Goal: Task Accomplishment & Management: Manage account settings

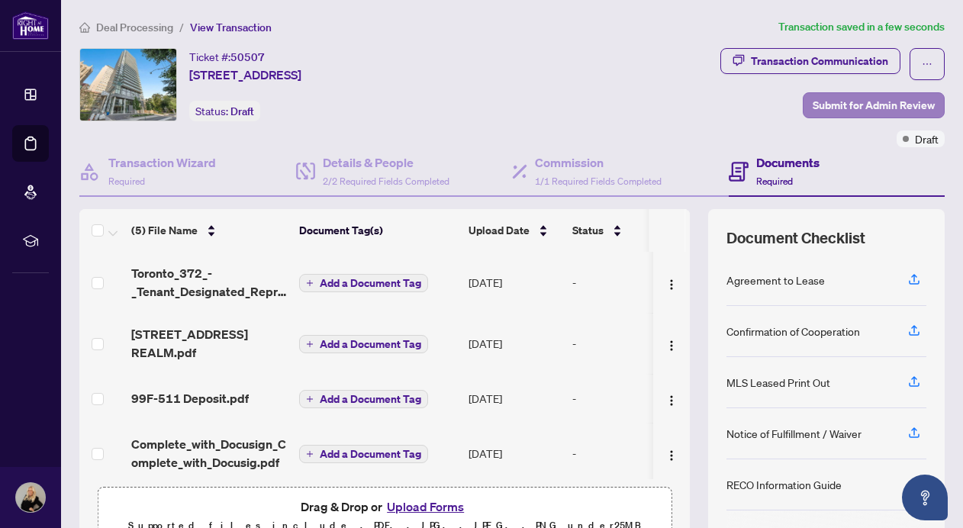
click at [816, 100] on span "Submit for Admin Review" at bounding box center [873, 105] width 122 height 24
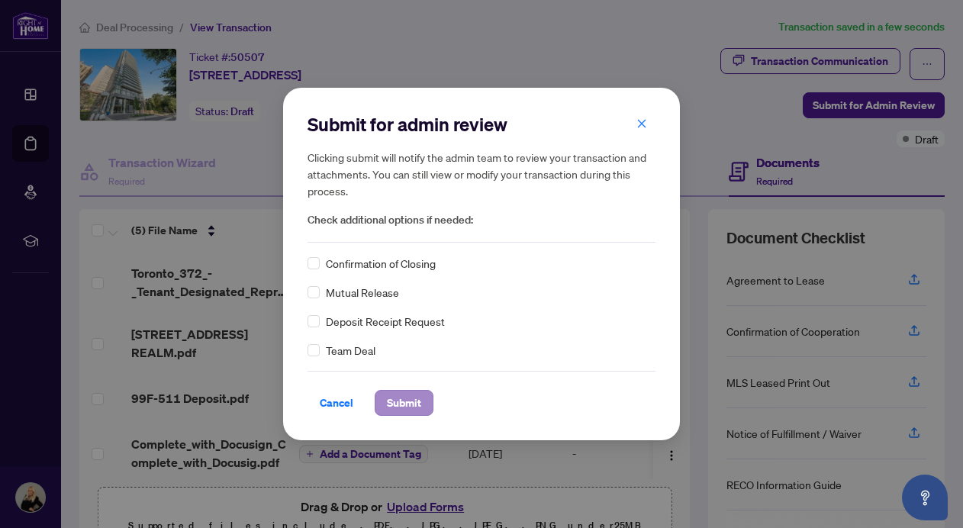
click at [401, 401] on span "Submit" at bounding box center [404, 403] width 34 height 24
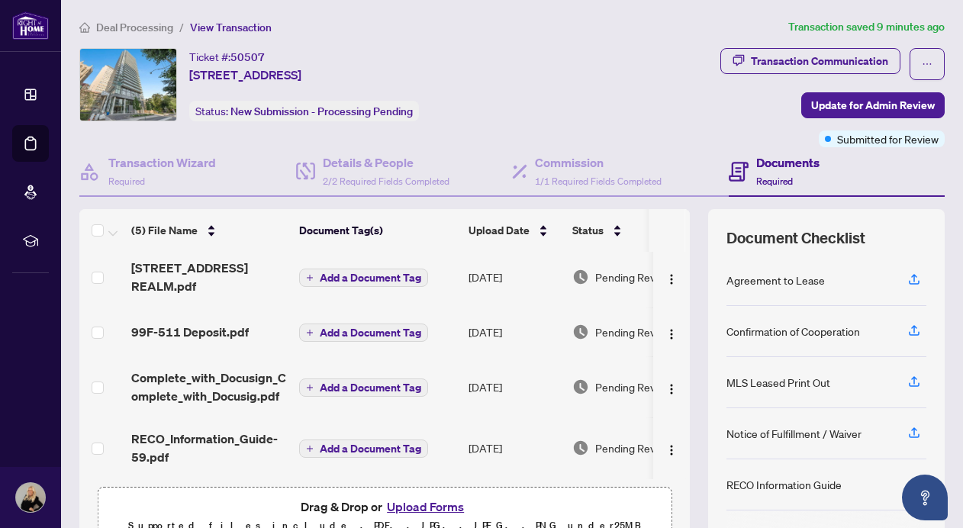
scroll to position [71, 0]
click at [751, 377] on div "MLS Leased Print Out" at bounding box center [778, 382] width 104 height 17
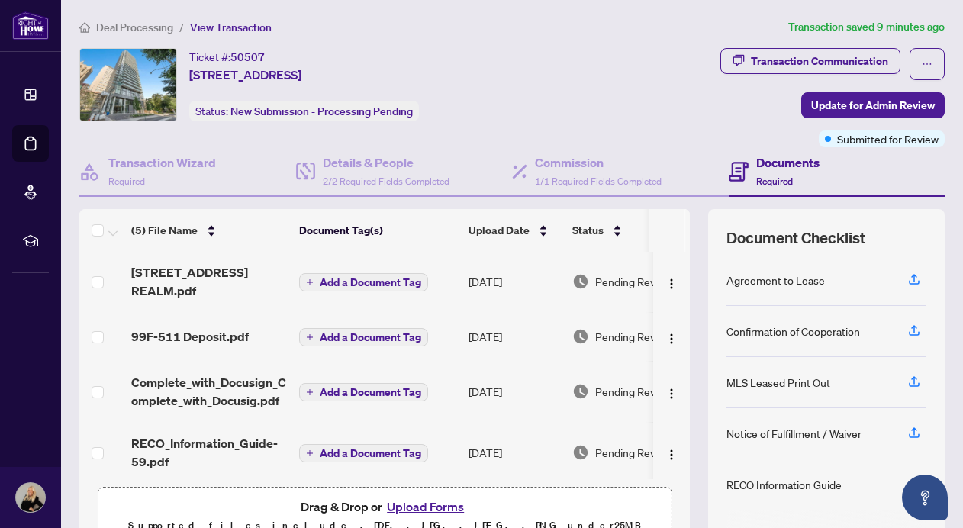
scroll to position [67, 0]
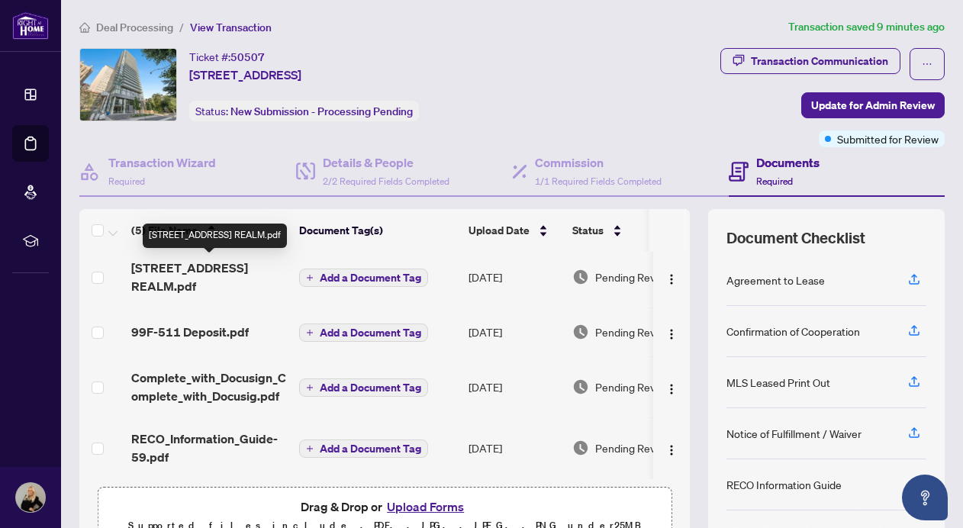
click at [194, 275] on span "[STREET_ADDRESS] REALM.pdf" at bounding box center [209, 277] width 156 height 37
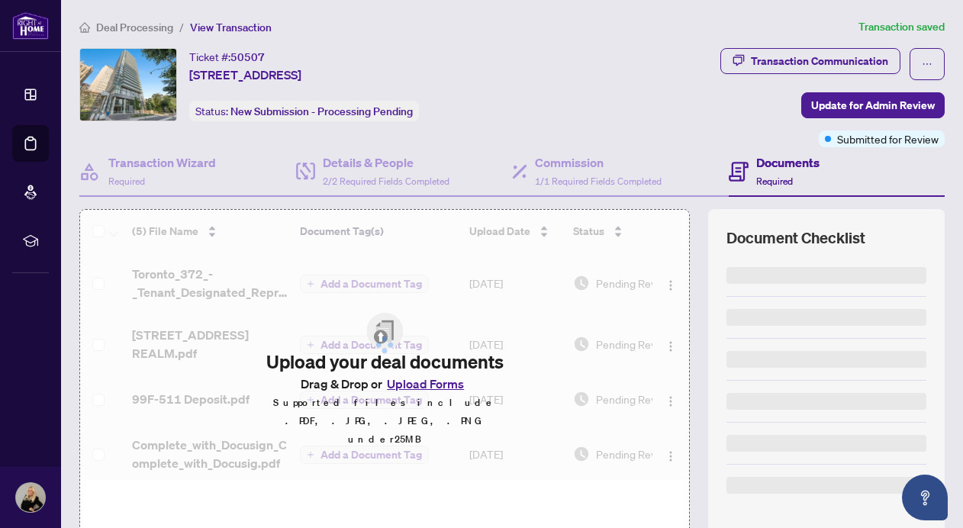
click at [41, 27] on img at bounding box center [30, 25] width 37 height 28
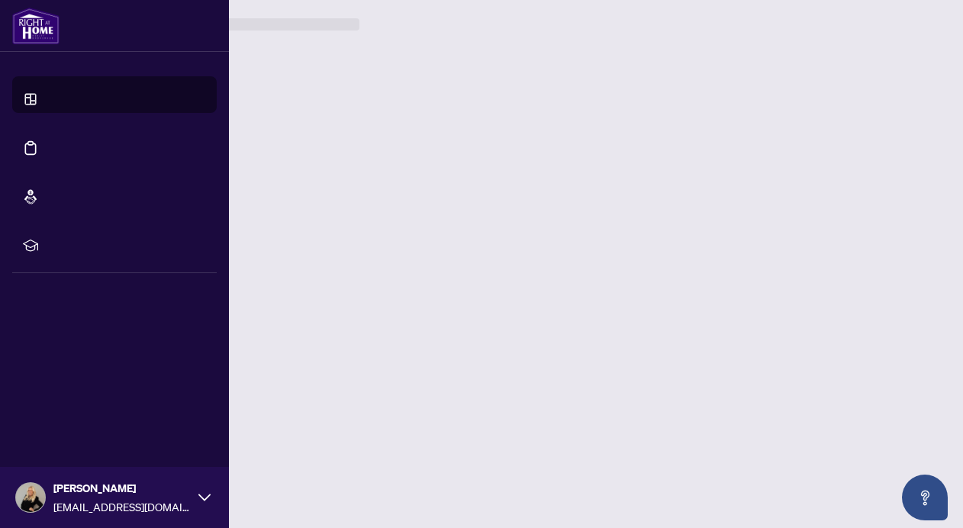
click at [34, 27] on img at bounding box center [35, 26] width 47 height 37
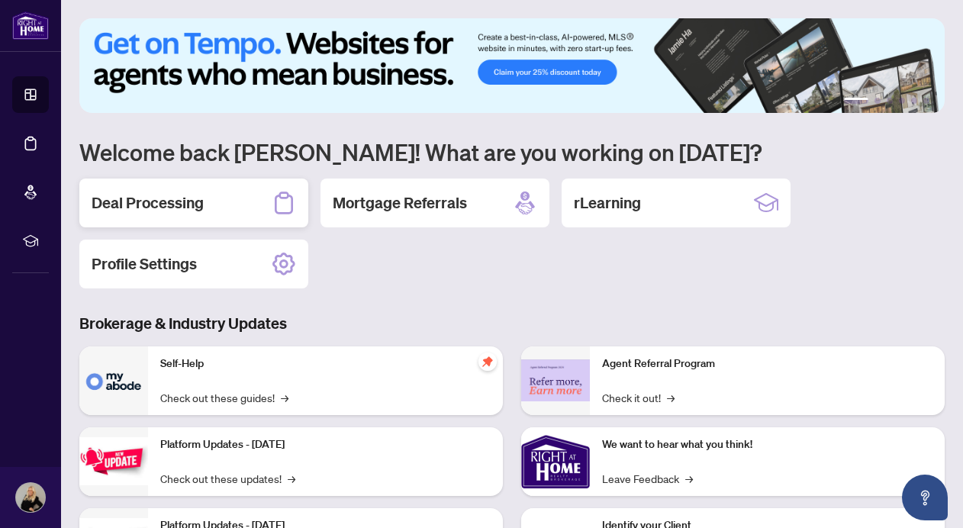
click at [195, 201] on h2 "Deal Processing" at bounding box center [148, 202] width 112 height 21
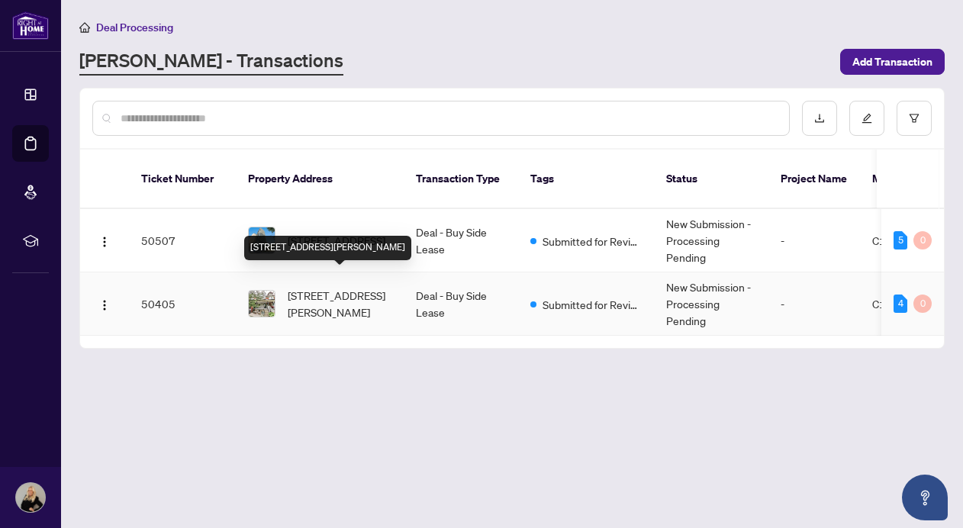
click at [329, 287] on span "498 Crawford St, Toronto, Ontario M6G 3J8, Canada" at bounding box center [340, 304] width 104 height 34
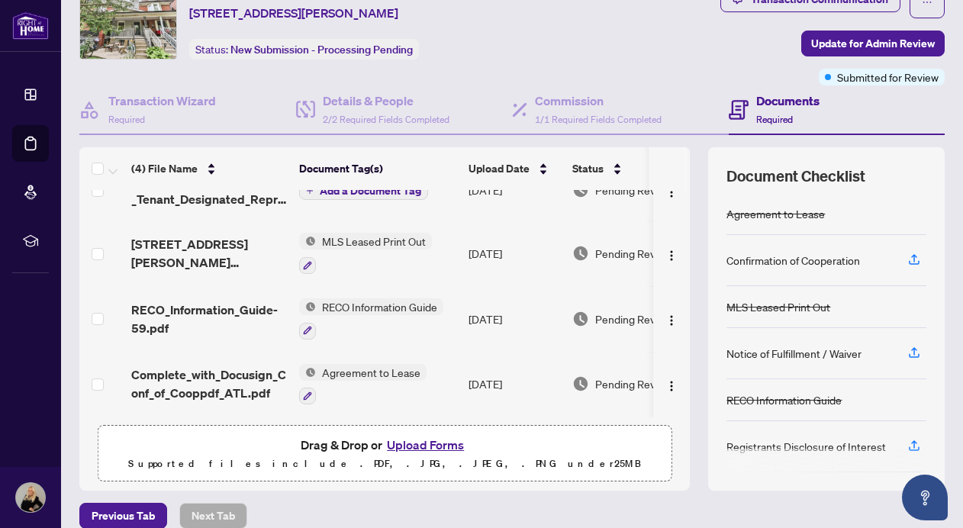
scroll to position [69, 0]
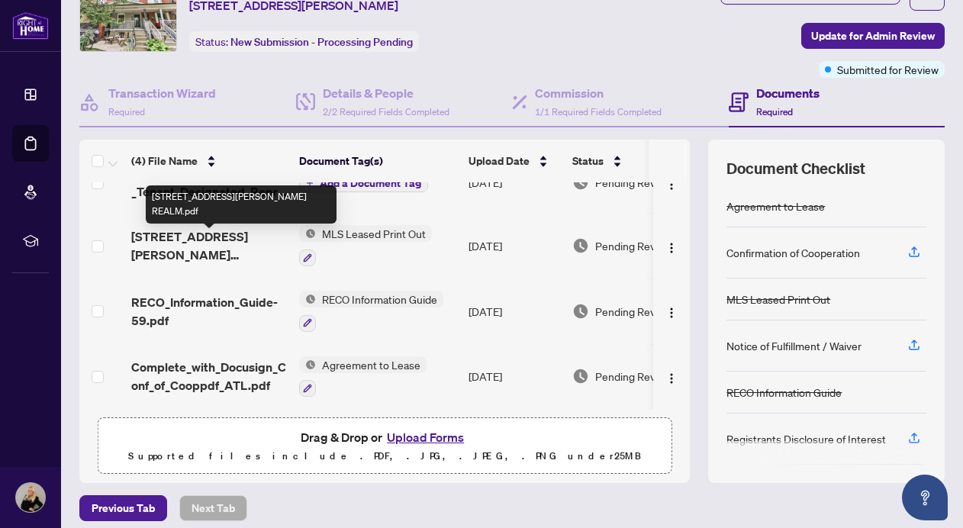
click at [268, 243] on span "498 Crawford St REALM.pdf" at bounding box center [209, 245] width 156 height 37
